Goal: Transaction & Acquisition: Purchase product/service

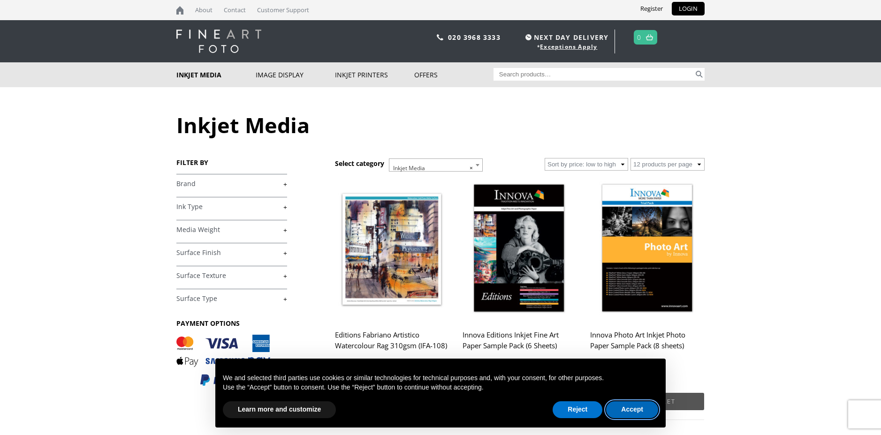
click at [636, 410] on button "Accept" at bounding box center [632, 410] width 52 height 17
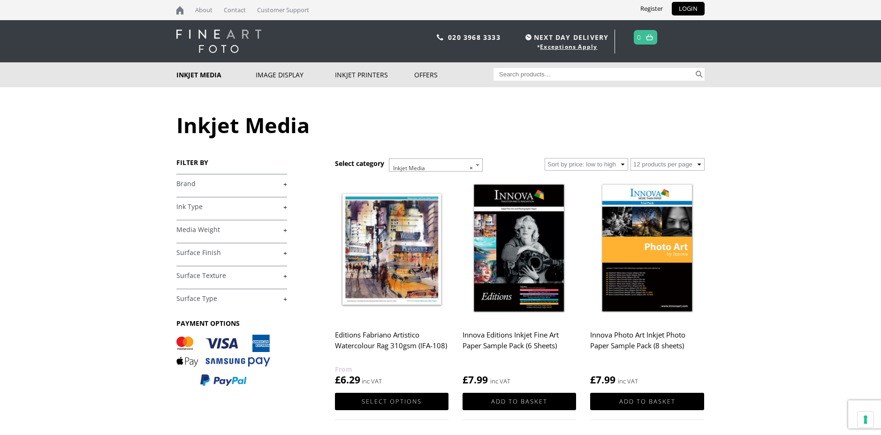
click at [286, 229] on link "+" at bounding box center [231, 230] width 111 height 9
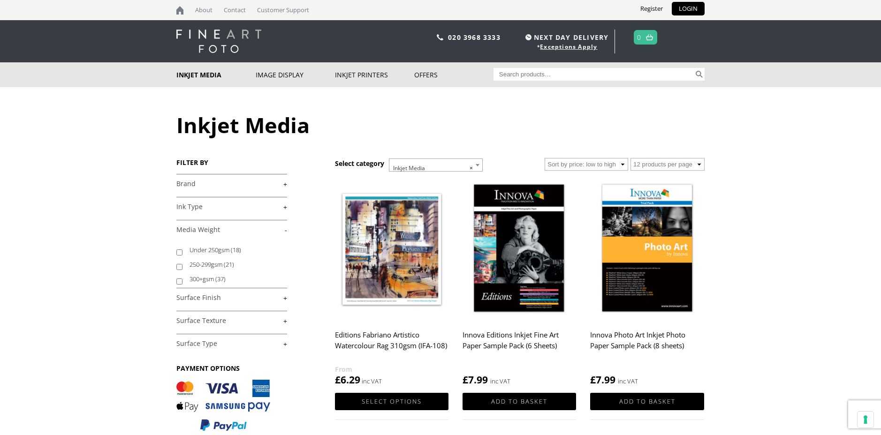
click at [181, 252] on input "Under 250gsm (18)" at bounding box center [179, 253] width 6 height 6
checkbox input "true"
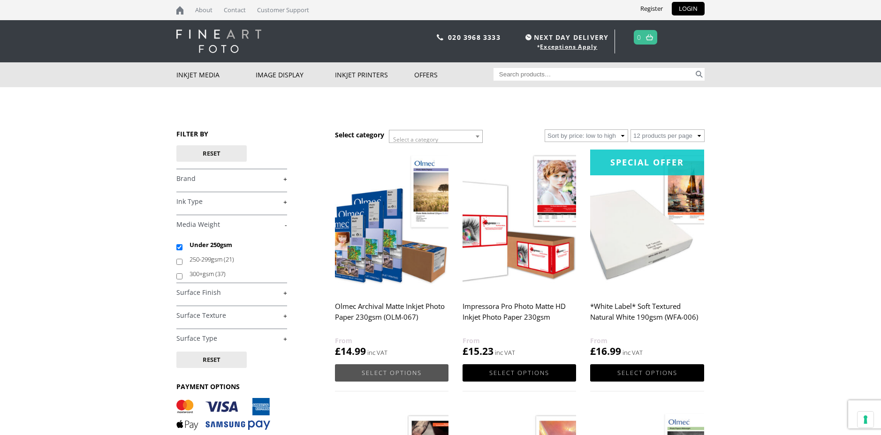
click at [385, 373] on link "Select options" at bounding box center [392, 373] width 114 height 17
click at [381, 375] on link "Select options" at bounding box center [392, 373] width 114 height 17
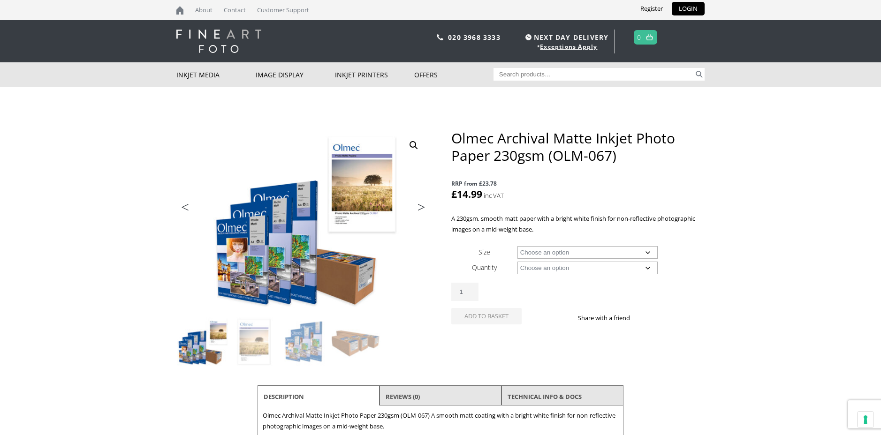
click at [648, 253] on select "Choose an option A4 Sheet A3 Sheet A3+ Sheet A2 Sheet 17" Wide Roll 24" Wide Ro…" at bounding box center [588, 252] width 141 height 13
click at [518, 246] on select "Choose an option A4 Sheet A3 Sheet A3+ Sheet A2 Sheet 17" Wide Roll 24" Wide Ro…" at bounding box center [588, 252] width 141 height 13
select select "a4-sheet"
click at [652, 268] on select "Choose an option 50 Sheets 100 Sheets" at bounding box center [588, 268] width 141 height 13
select select "50-sheets"
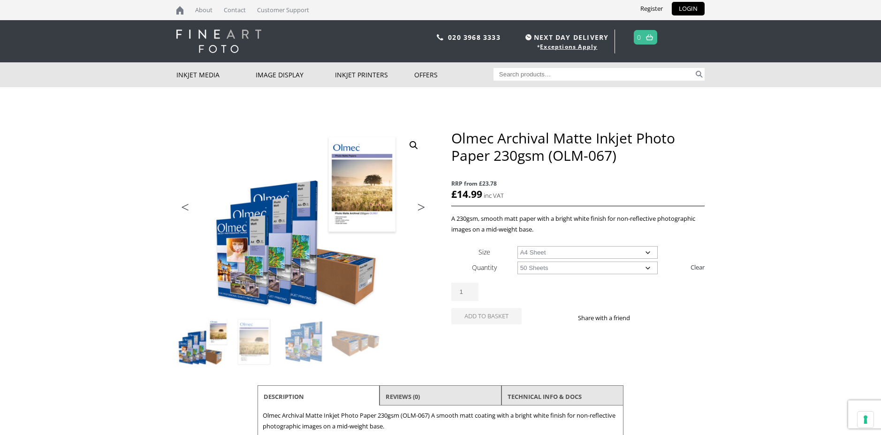
click at [518, 262] on select "Choose an option 50 Sheets 100 Sheets" at bounding box center [588, 268] width 141 height 13
select select "a4-sheet"
select select "50-sheets"
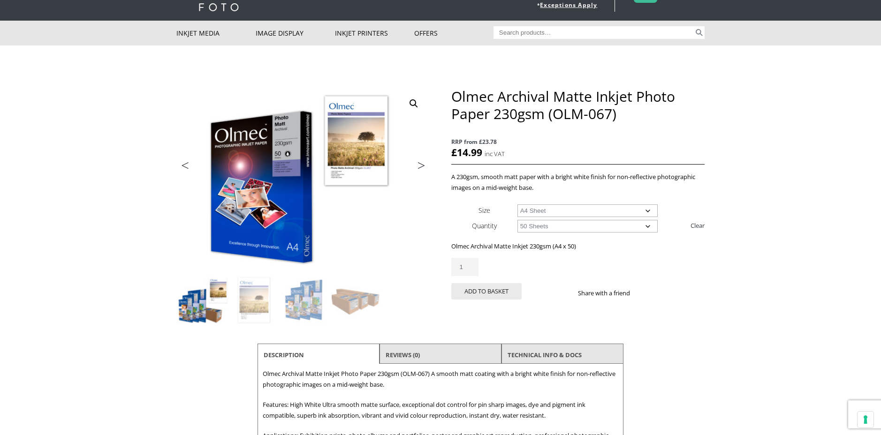
scroll to position [39, 0]
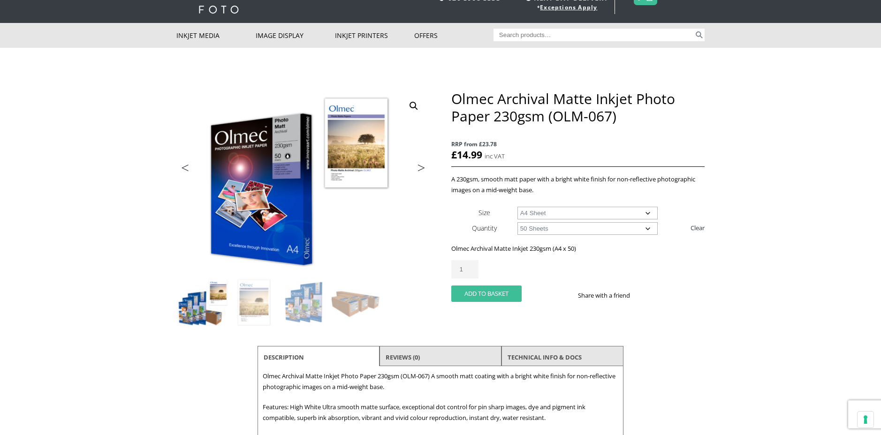
click at [500, 293] on button "Add to basket" at bounding box center [486, 294] width 70 height 16
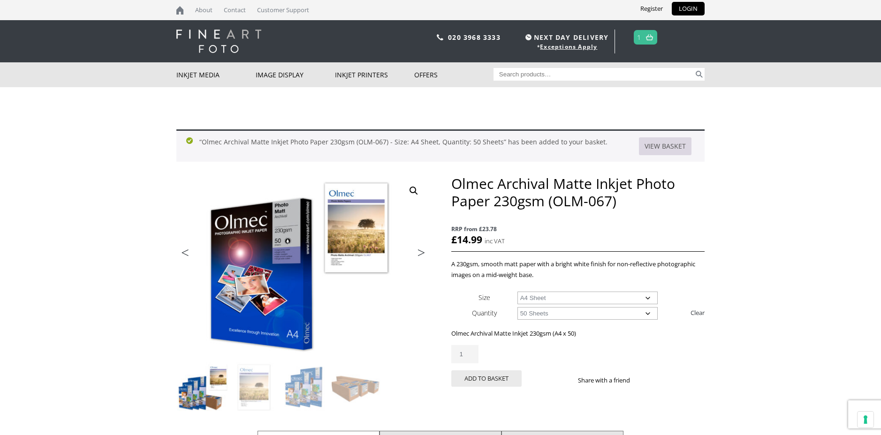
click at [664, 145] on link "View basket" at bounding box center [665, 146] width 53 height 18
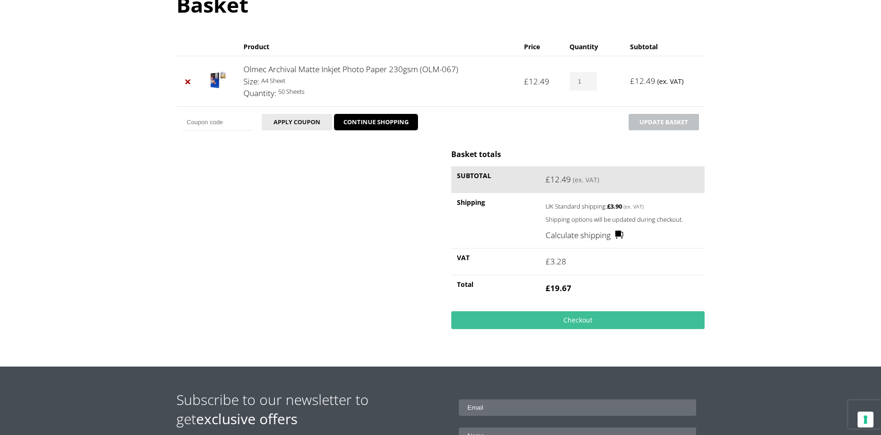
scroll to position [122, 0]
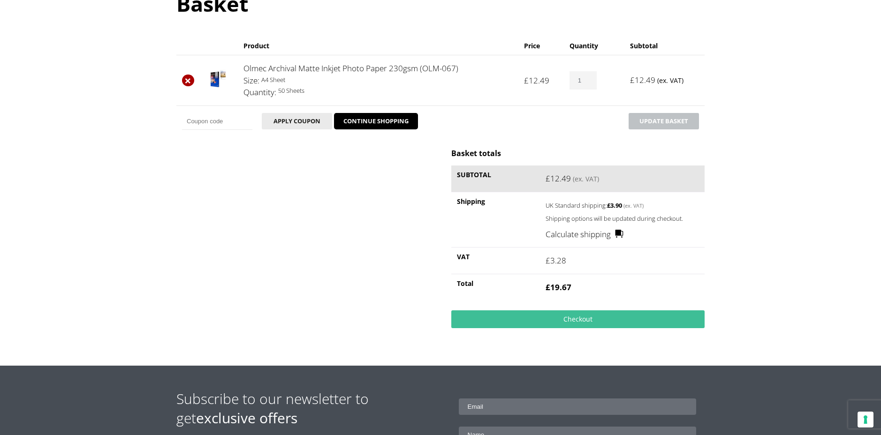
click at [190, 79] on link "×" at bounding box center [188, 81] width 12 height 12
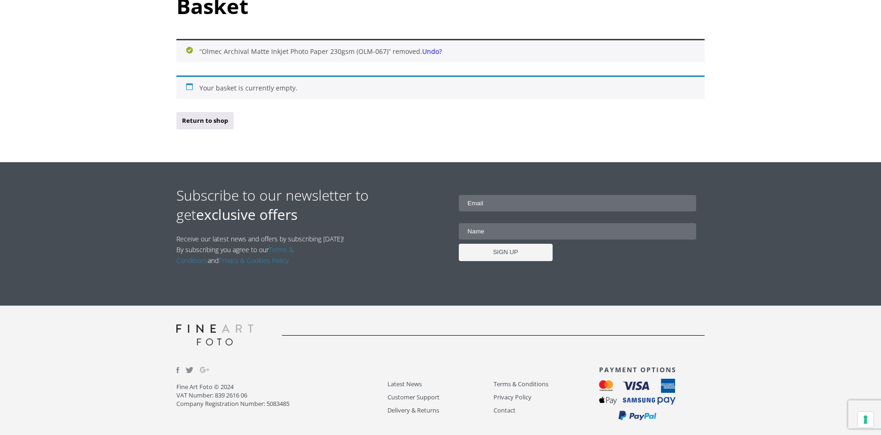
scroll to position [118, 0]
